Goal: Transaction & Acquisition: Subscribe to service/newsletter

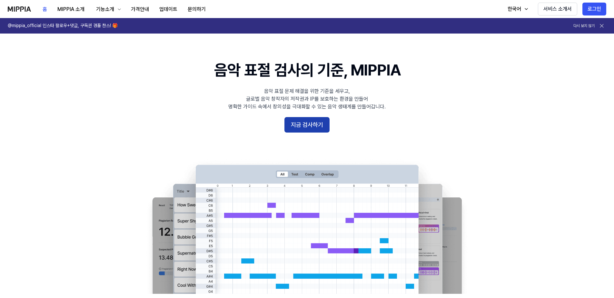
click at [301, 124] on button "지금 검사하기" at bounding box center [307, 124] width 45 height 15
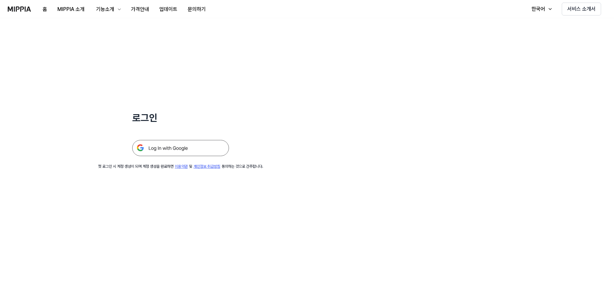
click at [185, 149] on img at bounding box center [180, 148] width 97 height 16
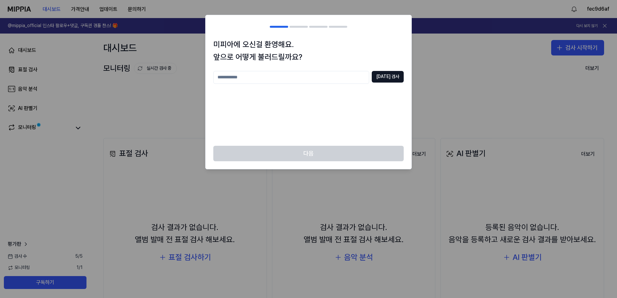
click at [243, 83] on input "text" at bounding box center [291, 77] width 156 height 13
type input "*****"
click at [389, 75] on button "[DATE] 검사" at bounding box center [388, 77] width 32 height 12
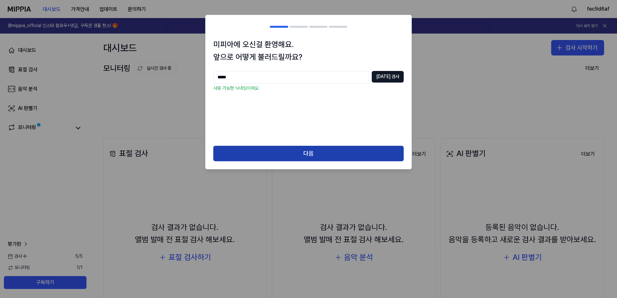
click at [356, 150] on button "다음" at bounding box center [308, 153] width 190 height 15
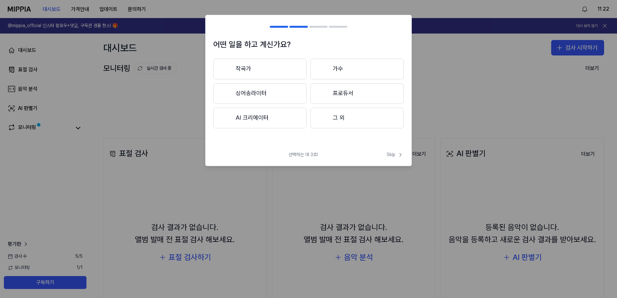
drag, startPoint x: 333, startPoint y: 119, endPoint x: 349, endPoint y: 137, distance: 23.3
click at [334, 120] on button "그 외" at bounding box center [356, 118] width 93 height 21
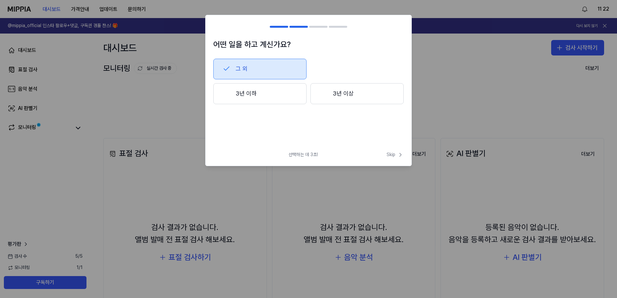
click at [250, 84] on button "3년 이하" at bounding box center [259, 93] width 93 height 21
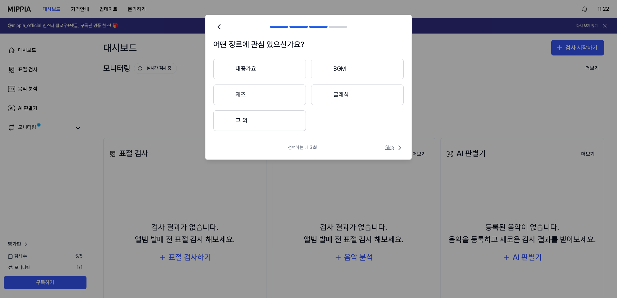
click at [385, 148] on span "Skip" at bounding box center [394, 148] width 18 height 8
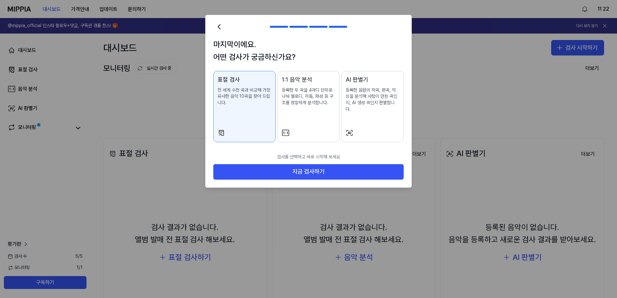
click at [301, 120] on button "1:1 음악 분석 등록한 두 곡을 4마디 단위로 나눠 멜로디, 리듬, 화성 등 구조를 정밀하게 분석합니다." at bounding box center [308, 106] width 62 height 71
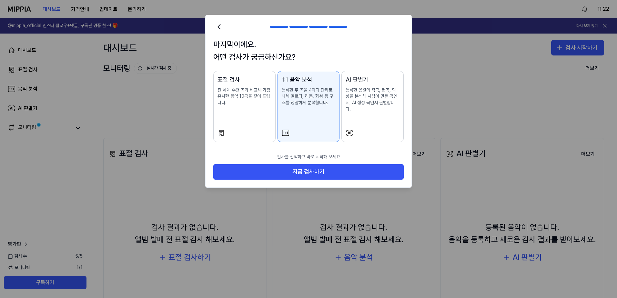
click at [264, 129] on div at bounding box center [244, 133] width 54 height 8
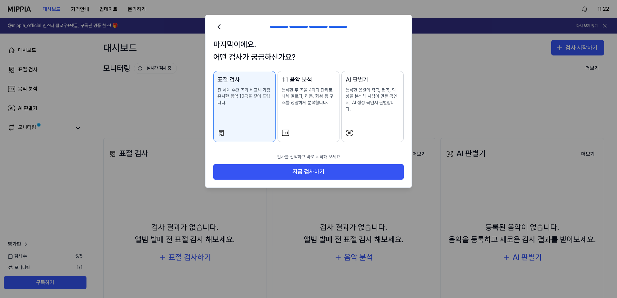
click at [284, 132] on icon at bounding box center [283, 133] width 1 height 3
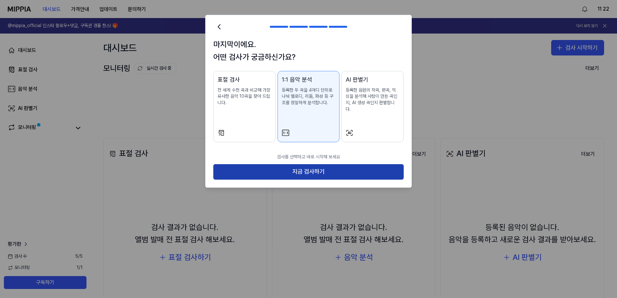
click at [299, 170] on button "지금 검사하기" at bounding box center [308, 171] width 190 height 15
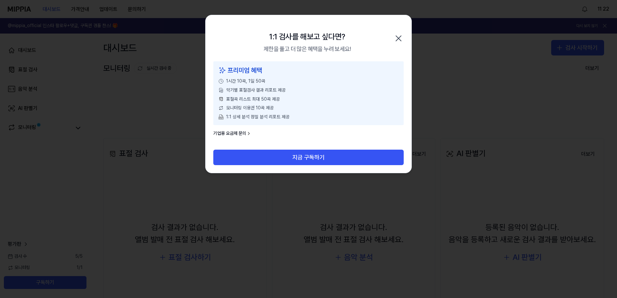
click at [396, 38] on icon "button" at bounding box center [398, 38] width 10 height 10
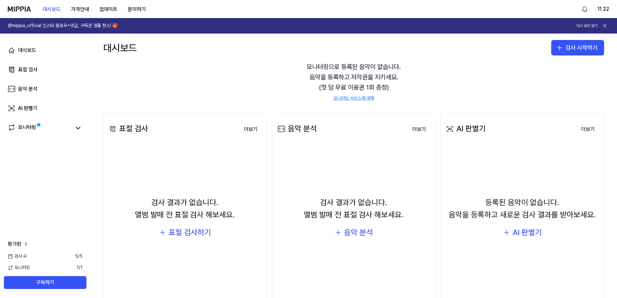
scroll to position [53, 0]
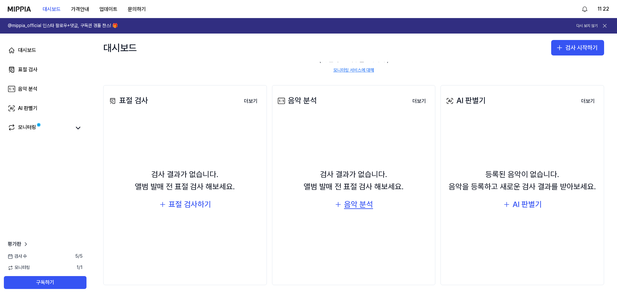
click at [359, 210] on div "음악 분석" at bounding box center [358, 204] width 29 height 12
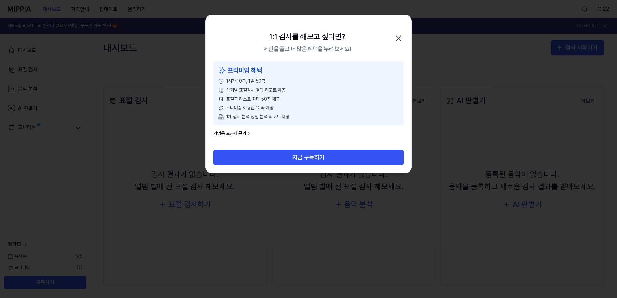
click at [462, 81] on div at bounding box center [308, 149] width 617 height 298
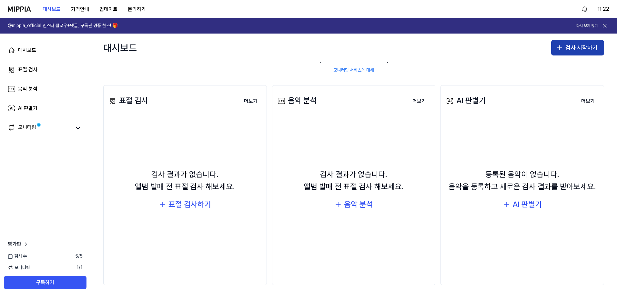
click at [557, 45] on icon "button" at bounding box center [559, 48] width 8 height 8
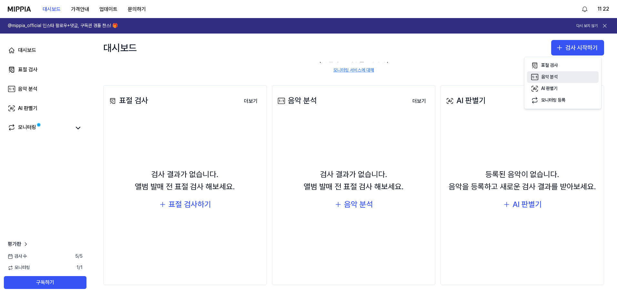
click at [548, 78] on div "음악 분석" at bounding box center [549, 77] width 16 height 6
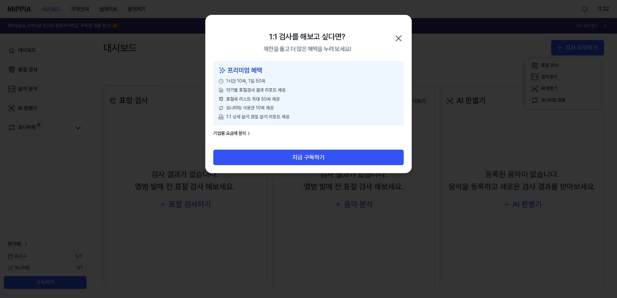
click at [236, 132] on link "기업용 요금제 문의" at bounding box center [232, 133] width 38 height 6
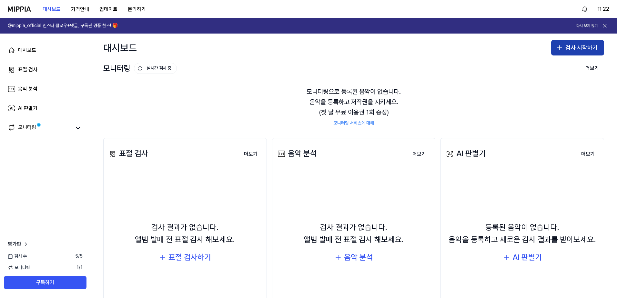
click at [557, 46] on icon "button" at bounding box center [559, 48] width 8 height 8
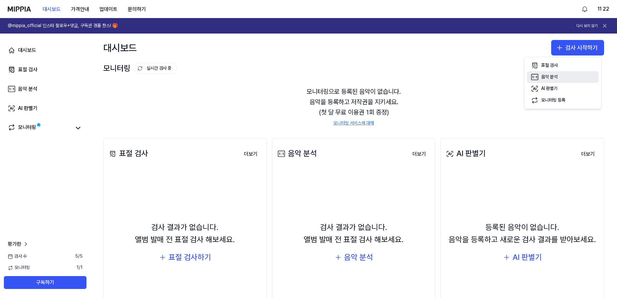
click at [546, 78] on div "음악 분석" at bounding box center [549, 77] width 16 height 6
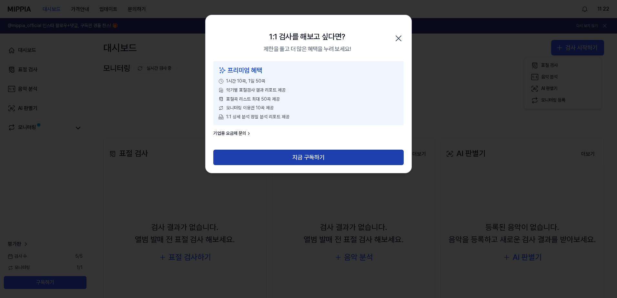
click at [296, 154] on button "지금 구독하기" at bounding box center [308, 157] width 190 height 15
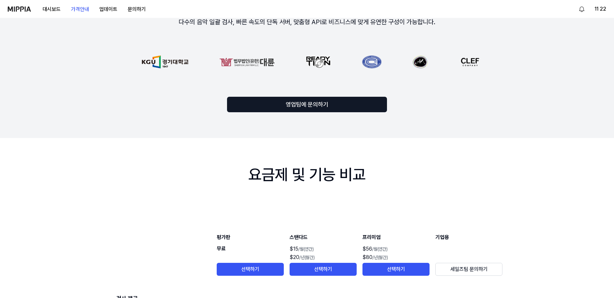
scroll to position [516, 0]
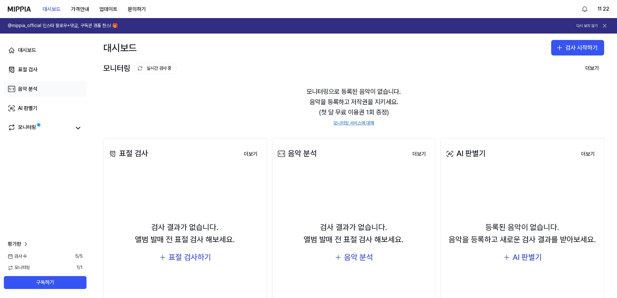
click at [40, 89] on link "음악 분석" at bounding box center [45, 88] width 83 height 15
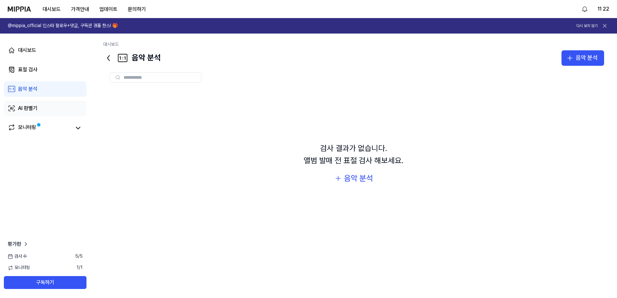
click at [32, 109] on div "AI 판별기" at bounding box center [27, 109] width 19 height 8
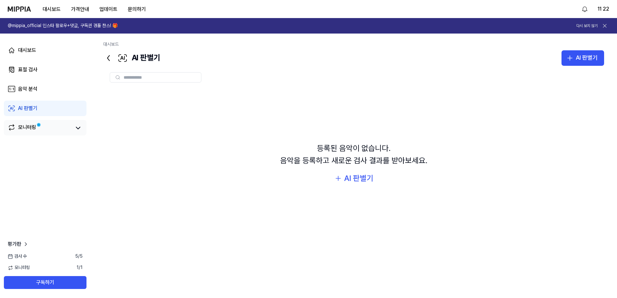
click at [33, 126] on div "모니터링" at bounding box center [27, 128] width 18 height 9
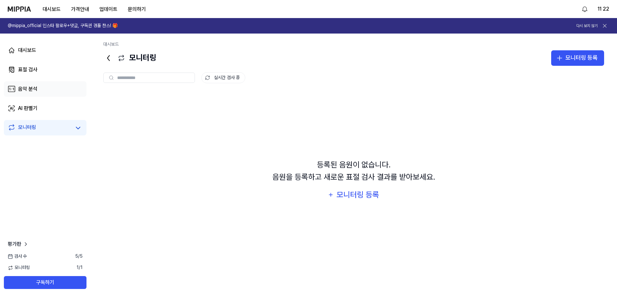
click at [35, 87] on div "음악 분석" at bounding box center [27, 89] width 19 height 8
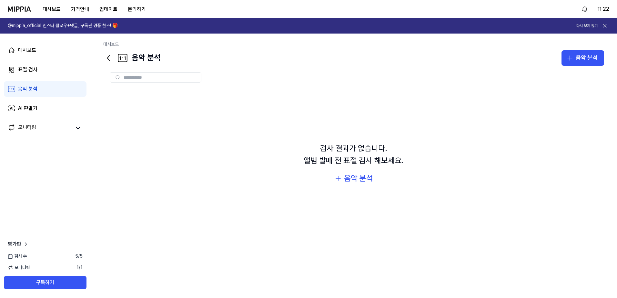
click at [136, 76] on input "text" at bounding box center [161, 78] width 74 height 6
type input "***"
click at [348, 176] on div "음악 분석" at bounding box center [358, 178] width 29 height 12
